Goal: Task Accomplishment & Management: Use online tool/utility

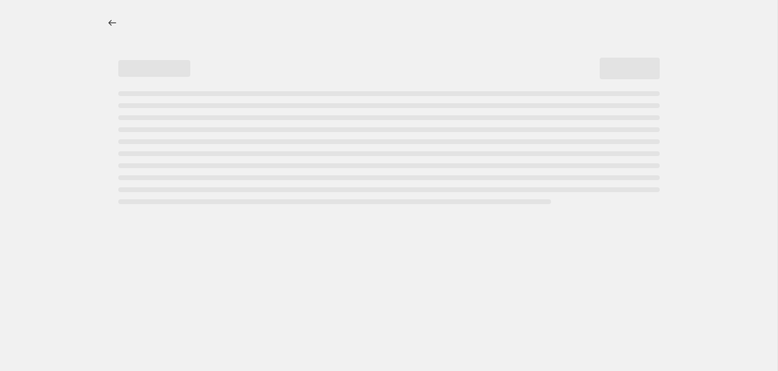
select select "percentage"
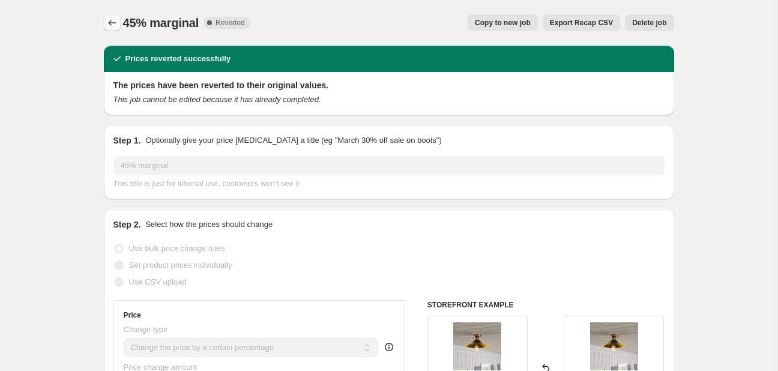
click at [105, 19] on button "Price change jobs" at bounding box center [112, 22] width 17 height 17
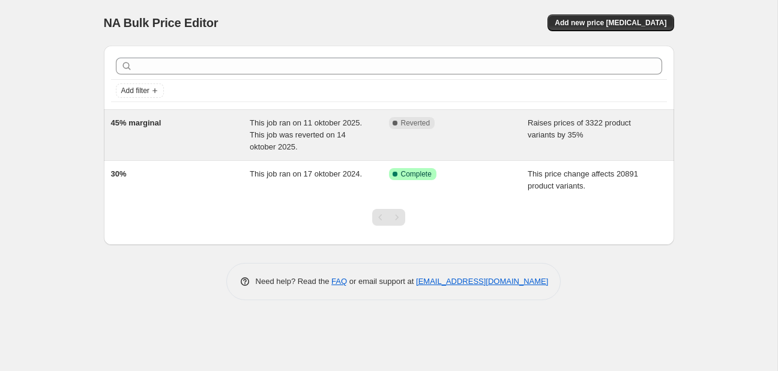
click at [157, 136] on div "45% marginal" at bounding box center [180, 135] width 139 height 36
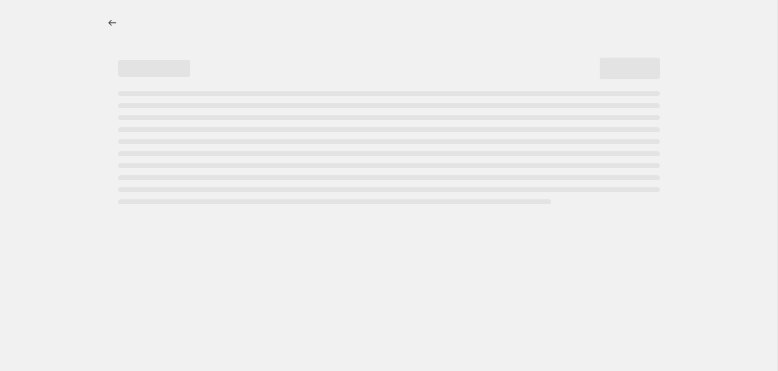
select select "percentage"
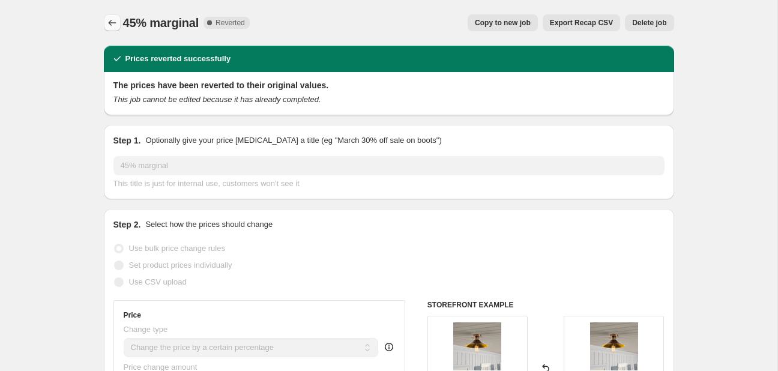
click at [112, 20] on icon "Price change jobs" at bounding box center [112, 23] width 12 height 12
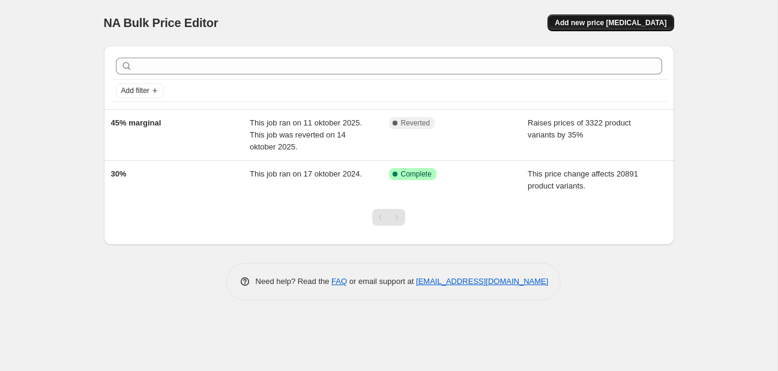
click at [650, 17] on button "Add new price [MEDICAL_DATA]" at bounding box center [611, 22] width 126 height 17
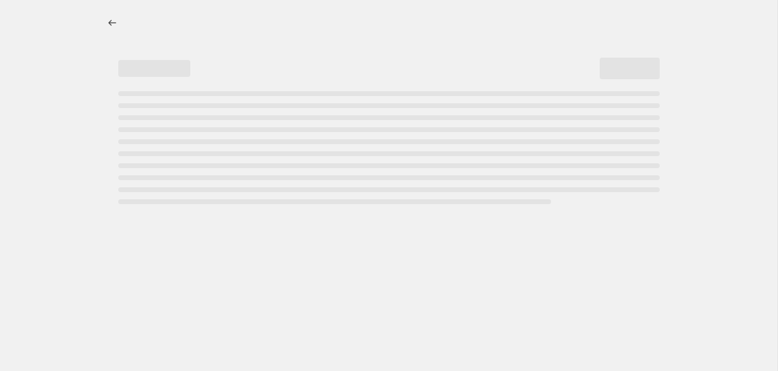
select select "percentage"
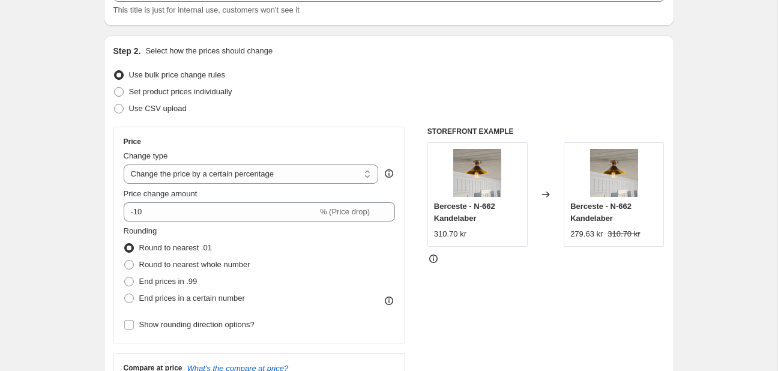
scroll to position [98, 0]
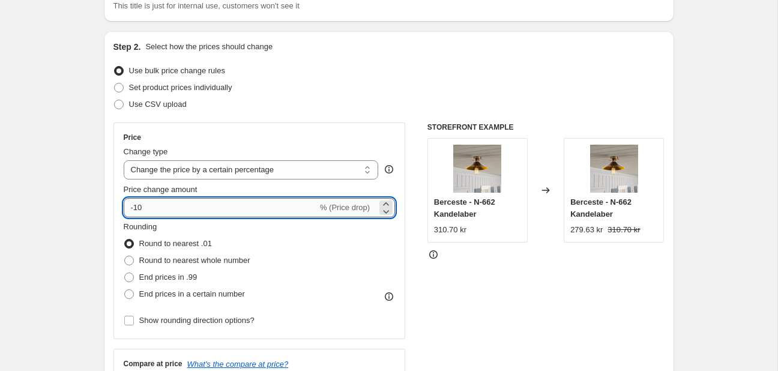
click at [146, 203] on input "-10" at bounding box center [221, 207] width 194 height 19
click at [145, 273] on span "End prices in .99" at bounding box center [168, 277] width 58 height 9
click at [125, 273] on input "End prices in .99" at bounding box center [124, 273] width 1 height 1
radio input "true"
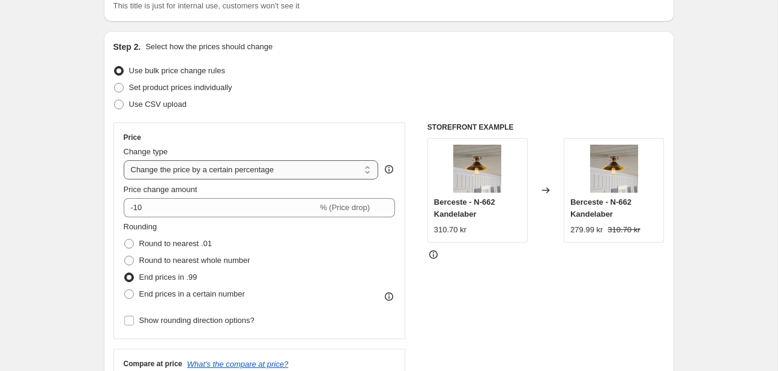
click at [195, 174] on select "Change the price to a certain amount Change the price by a certain amount Chang…" at bounding box center [251, 169] width 255 height 19
select select "pc"
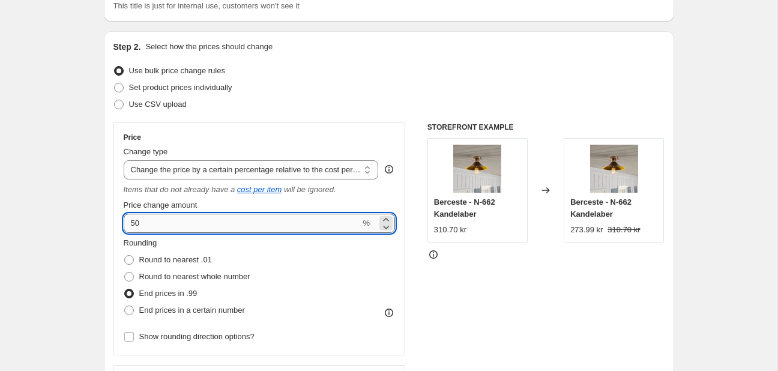
click at [152, 216] on input "50" at bounding box center [242, 223] width 237 height 19
type input "5"
click at [154, 216] on input "Price change amount" at bounding box center [242, 223] width 237 height 19
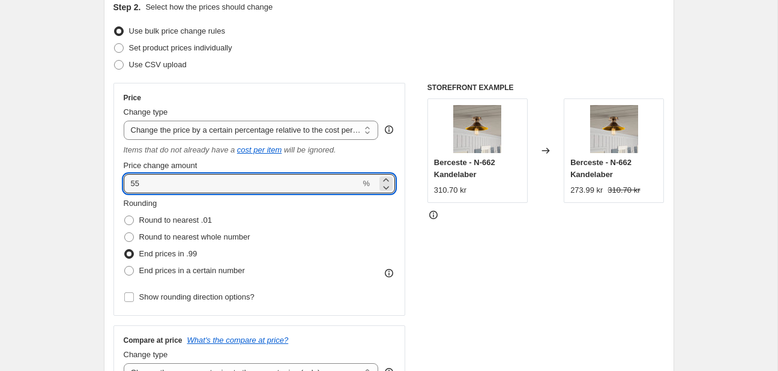
scroll to position [139, 0]
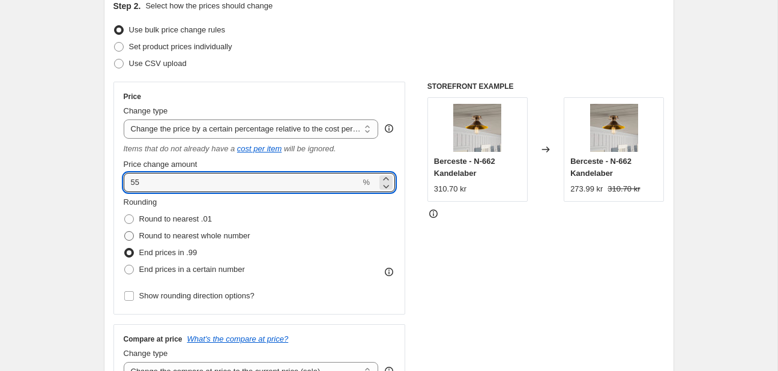
type input "55"
click at [157, 230] on span "Round to nearest whole number" at bounding box center [194, 236] width 111 height 12
click at [125, 231] on input "Round to nearest whole number" at bounding box center [124, 231] width 1 height 1
radio input "true"
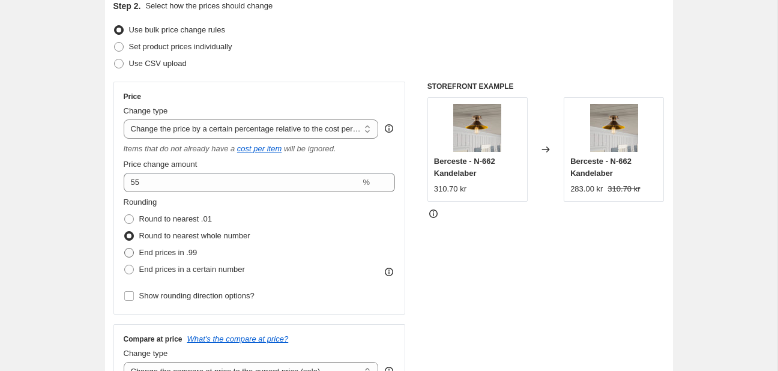
click at [151, 252] on span "End prices in .99" at bounding box center [168, 252] width 58 height 9
click at [125, 249] on input "End prices in .99" at bounding box center [124, 248] width 1 height 1
radio input "true"
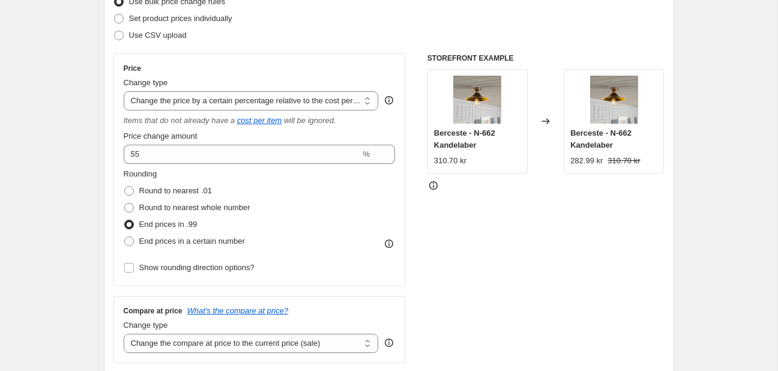
scroll to position [165, 0]
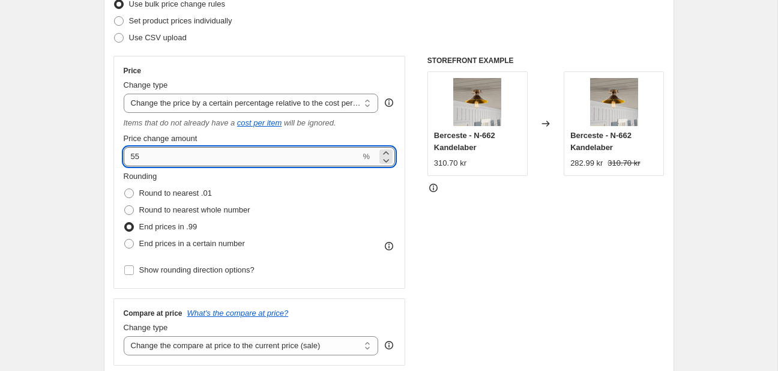
click at [158, 155] on input "55" at bounding box center [242, 156] width 237 height 19
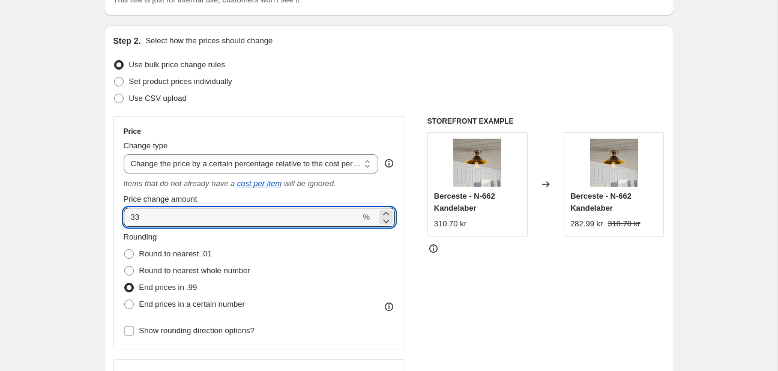
scroll to position [105, 0]
click at [145, 207] on input "33" at bounding box center [242, 216] width 237 height 19
type input "3"
type input "55"
click at [125, 276] on label "Round to nearest whole number" at bounding box center [187, 270] width 127 height 17
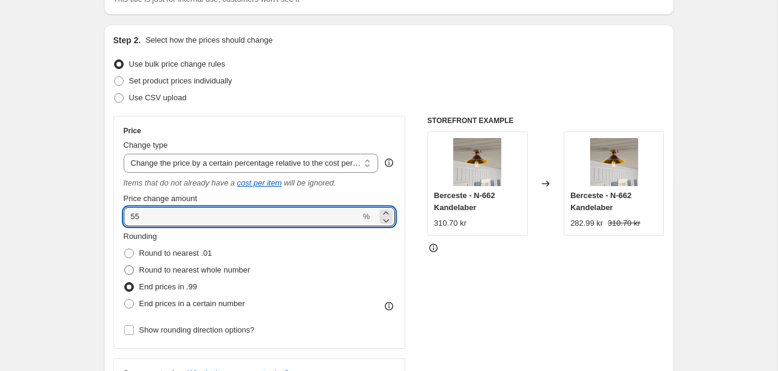
click at [125, 266] on input "Round to nearest whole number" at bounding box center [124, 265] width 1 height 1
radio input "true"
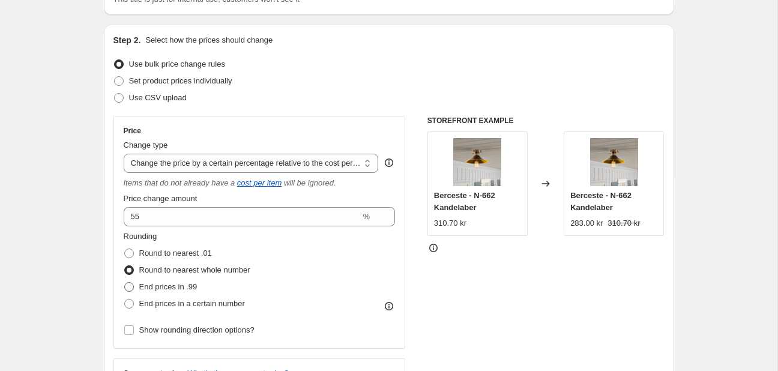
click at [128, 288] on span at bounding box center [129, 287] width 10 height 10
click at [125, 283] on input "End prices in .99" at bounding box center [124, 282] width 1 height 1
radio input "true"
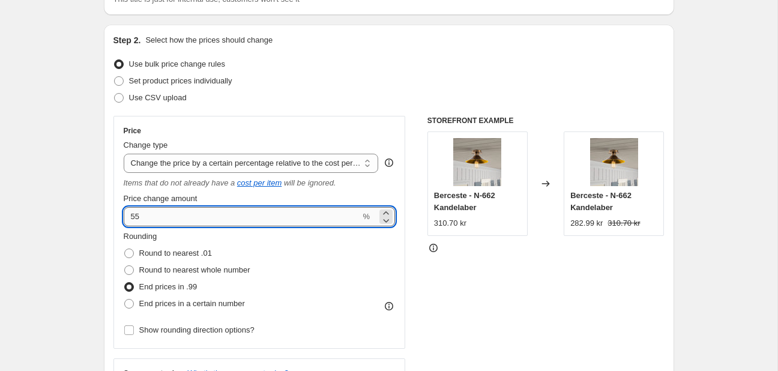
click at [159, 215] on input "55" at bounding box center [242, 216] width 237 height 19
type input "5"
type input "70"
click at [127, 271] on span at bounding box center [129, 270] width 10 height 10
click at [125, 266] on input "Round to nearest whole number" at bounding box center [124, 265] width 1 height 1
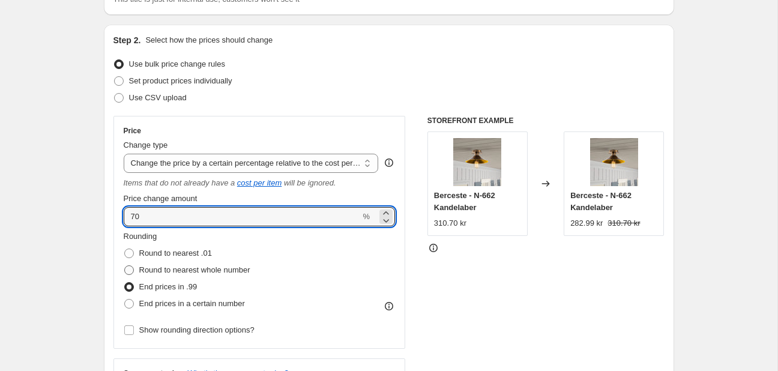
radio input "true"
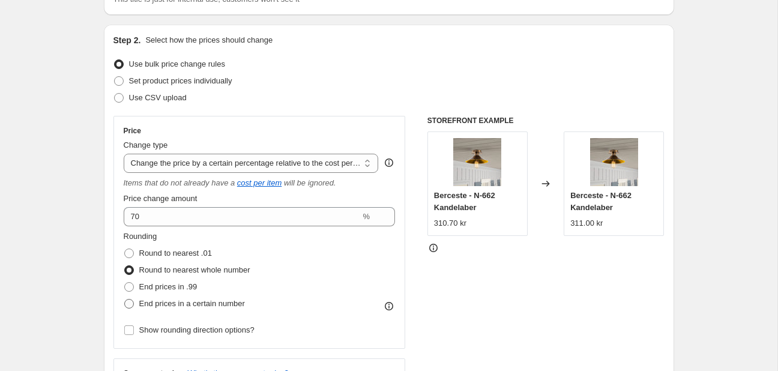
click at [129, 295] on label "End prices in a certain number" at bounding box center [184, 303] width 121 height 17
click at [125, 299] on input "End prices in a certain number" at bounding box center [124, 299] width 1 height 1
radio input "true"
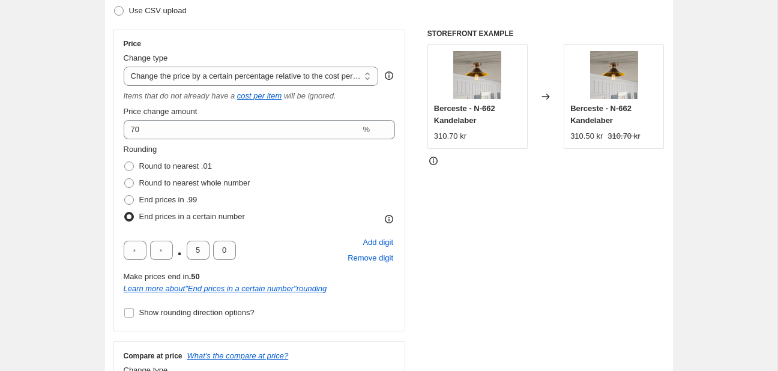
scroll to position [193, 0]
click at [132, 198] on span at bounding box center [129, 200] width 10 height 10
click at [125, 195] on input "End prices in .99" at bounding box center [124, 195] width 1 height 1
radio input "true"
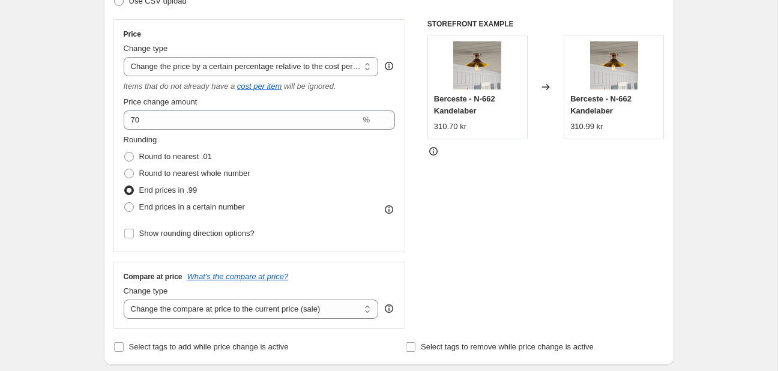
scroll to position [202, 0]
click at [131, 170] on span at bounding box center [129, 174] width 10 height 10
click at [125, 169] on input "Round to nearest whole number" at bounding box center [124, 169] width 1 height 1
radio input "true"
click at [129, 199] on label "End prices in a certain number" at bounding box center [184, 207] width 121 height 17
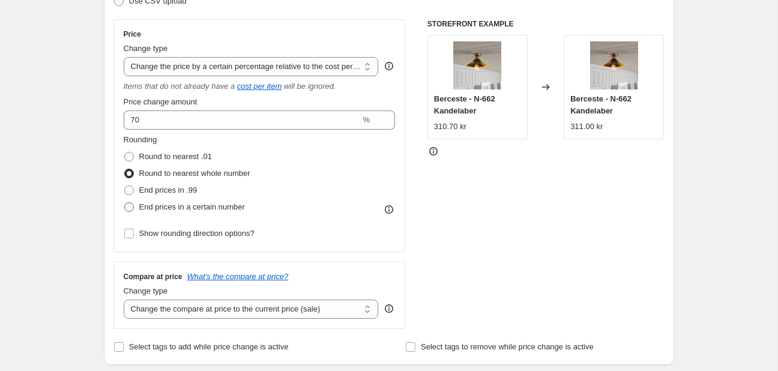
click at [125, 202] on input "End prices in a certain number" at bounding box center [124, 202] width 1 height 1
radio input "true"
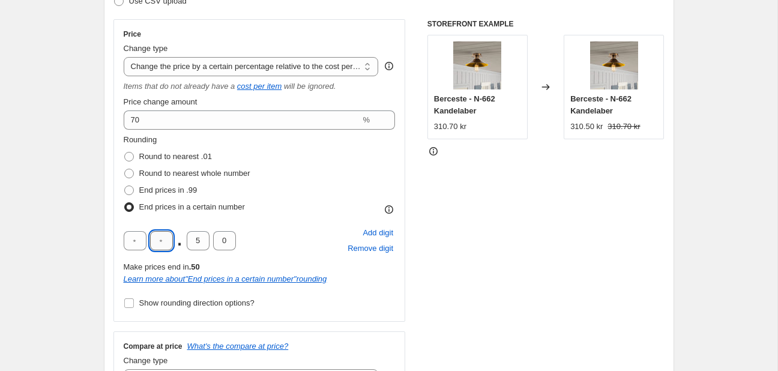
click at [162, 232] on input "text" at bounding box center [161, 240] width 23 height 19
type input "9"
type input "0"
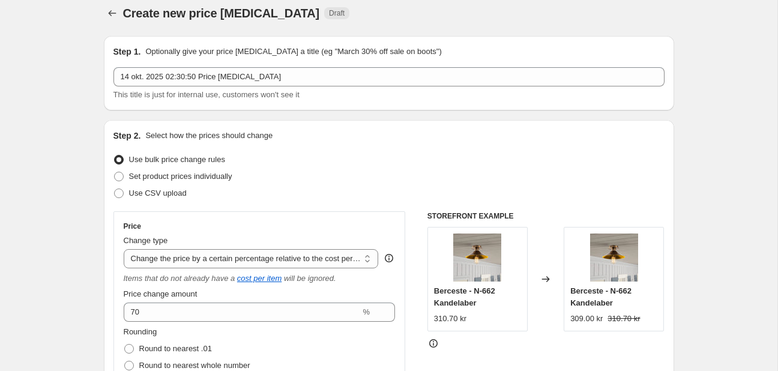
scroll to position [5, 0]
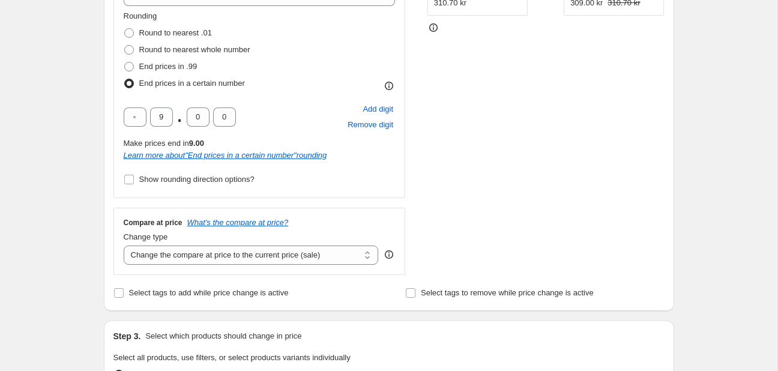
click at [85, 196] on div "Create new price [MEDICAL_DATA]. This page is ready Create new price [MEDICAL_D…" at bounding box center [388, 317] width 777 height 1285
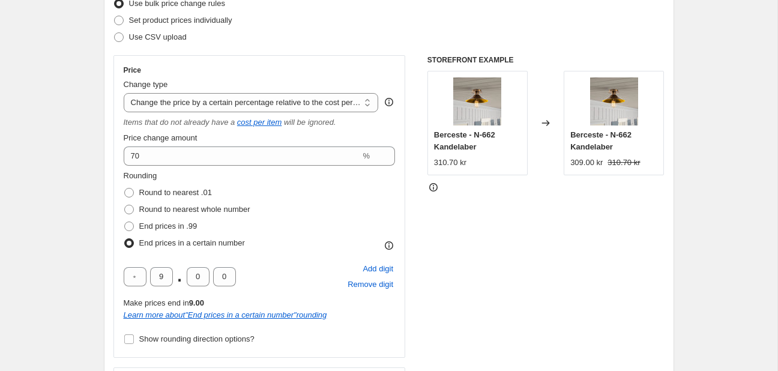
scroll to position [0, 0]
